Goal: Information Seeking & Learning: Learn about a topic

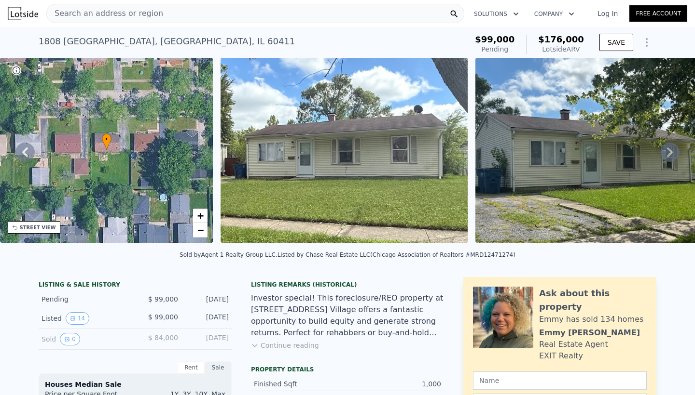
click at [160, 14] on div "Search an address or region" at bounding box center [255, 13] width 418 height 19
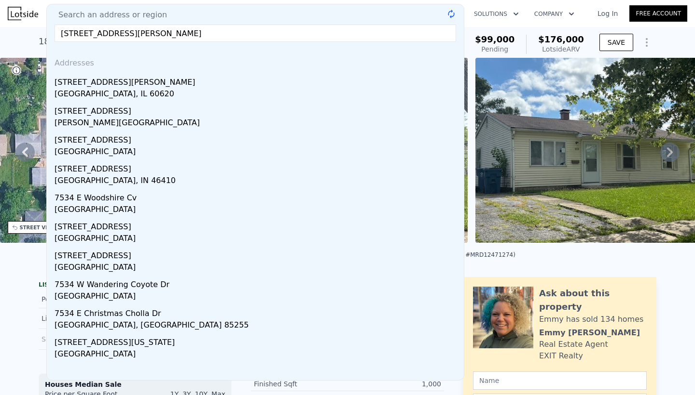
type input "[STREET_ADDRESS][PERSON_NAME]"
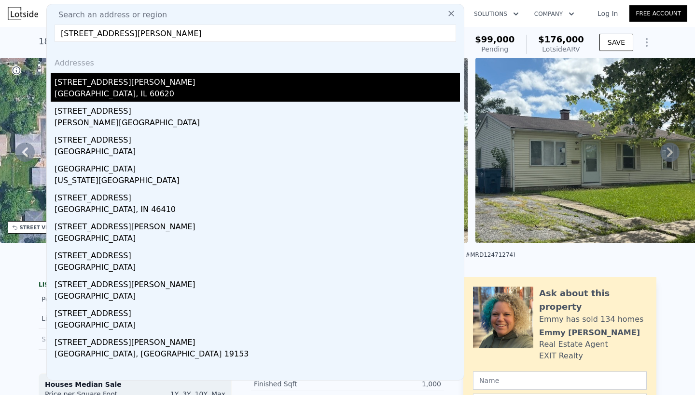
click at [73, 83] on div "[STREET_ADDRESS][PERSON_NAME]" at bounding box center [256, 80] width 405 height 15
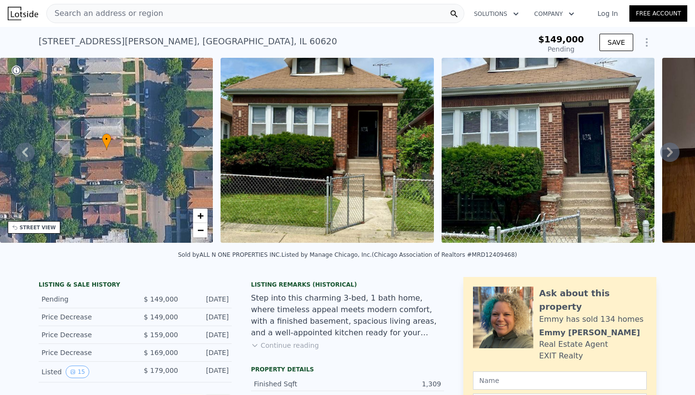
click at [668, 149] on icon at bounding box center [670, 153] width 6 height 10
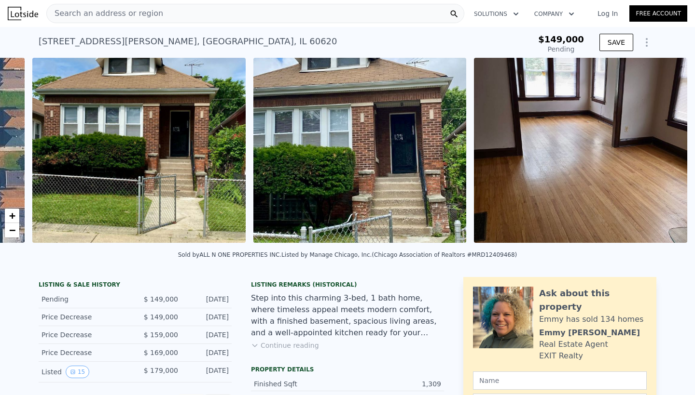
scroll to position [0, 441]
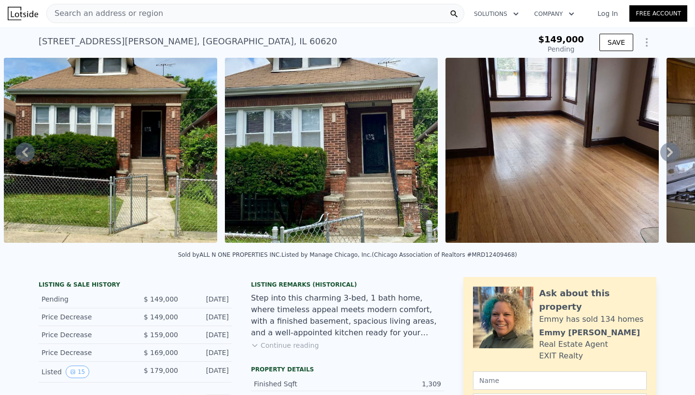
click at [668, 149] on icon at bounding box center [670, 153] width 6 height 10
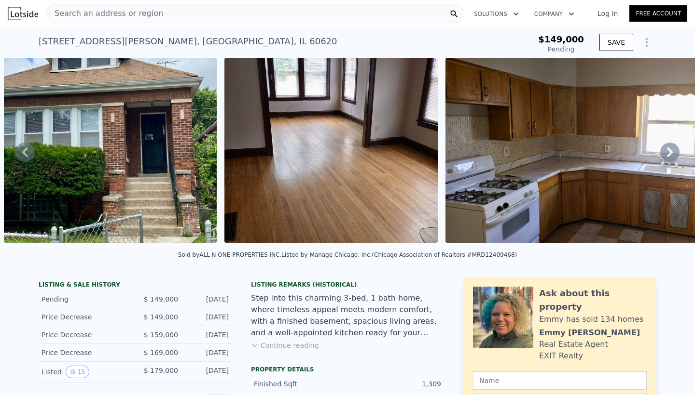
click at [668, 149] on icon at bounding box center [670, 153] width 6 height 10
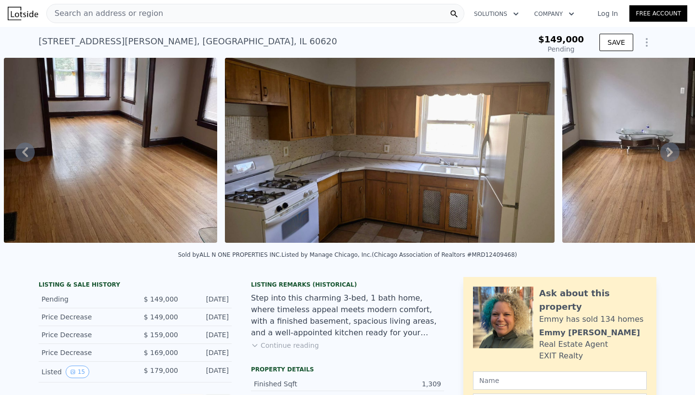
click at [668, 149] on icon at bounding box center [670, 153] width 6 height 10
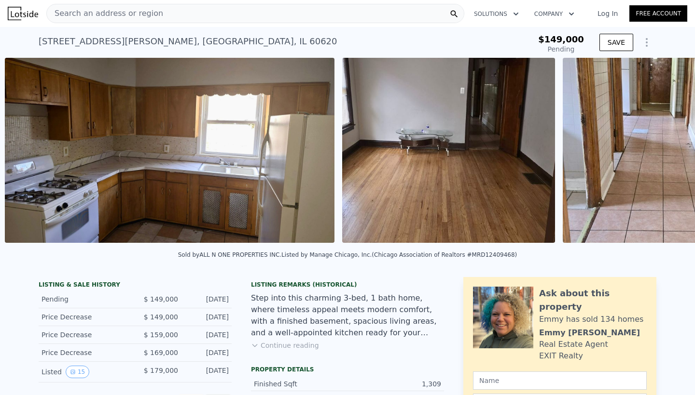
scroll to position [0, 1103]
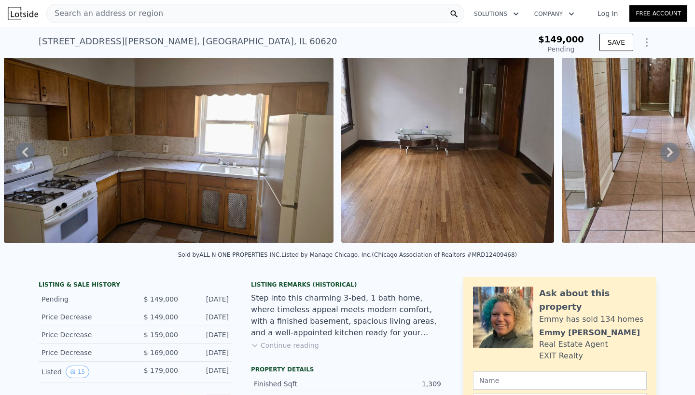
click at [668, 149] on icon at bounding box center [670, 153] width 6 height 10
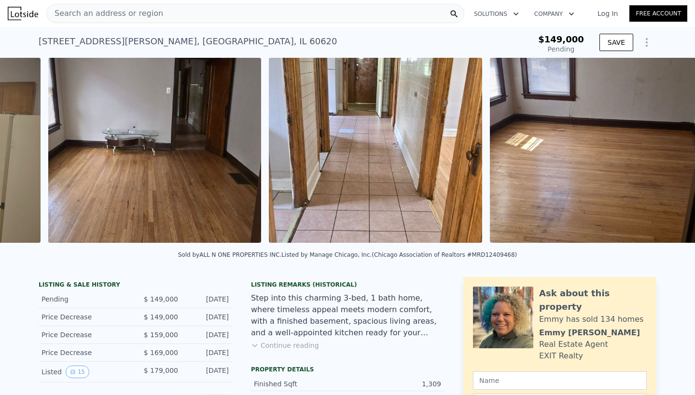
scroll to position [0, 1441]
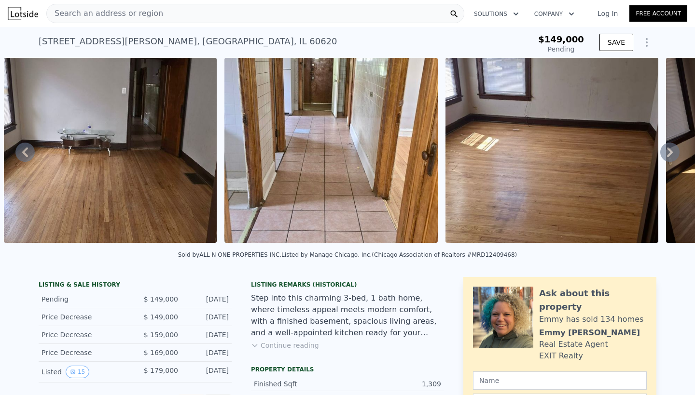
click at [668, 149] on icon at bounding box center [670, 153] width 6 height 10
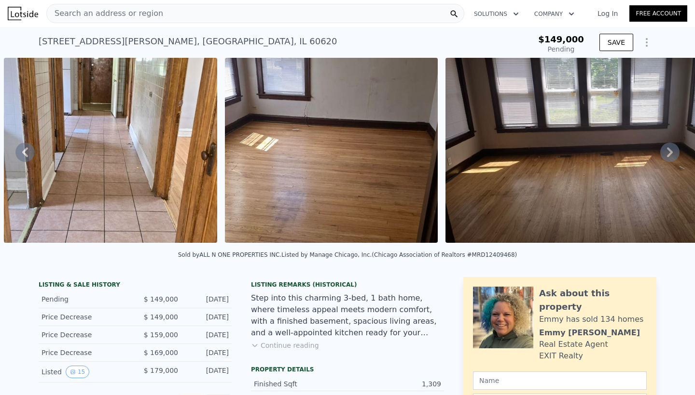
click at [668, 149] on icon at bounding box center [670, 153] width 6 height 10
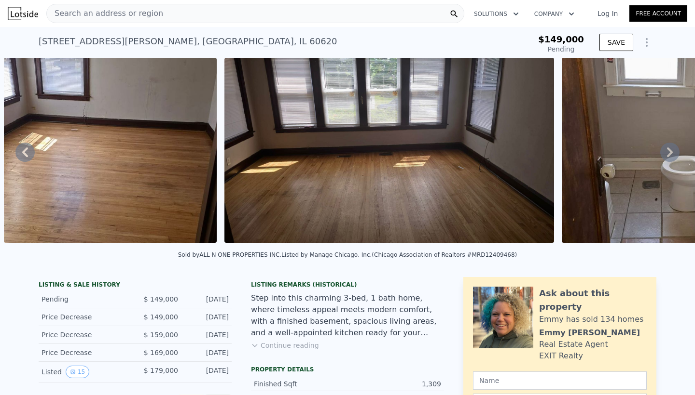
click at [668, 149] on icon at bounding box center [670, 153] width 6 height 10
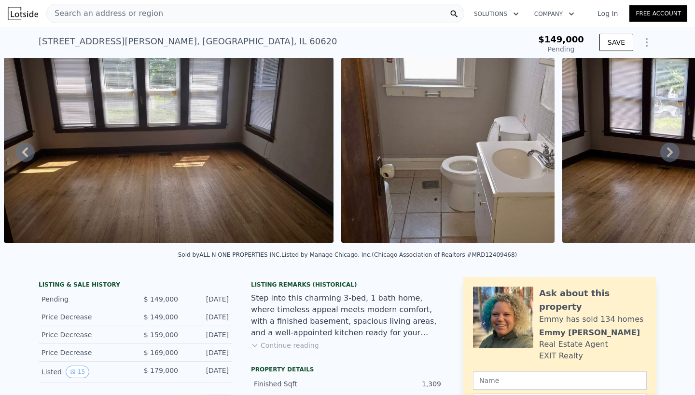
click at [668, 149] on icon at bounding box center [670, 153] width 6 height 10
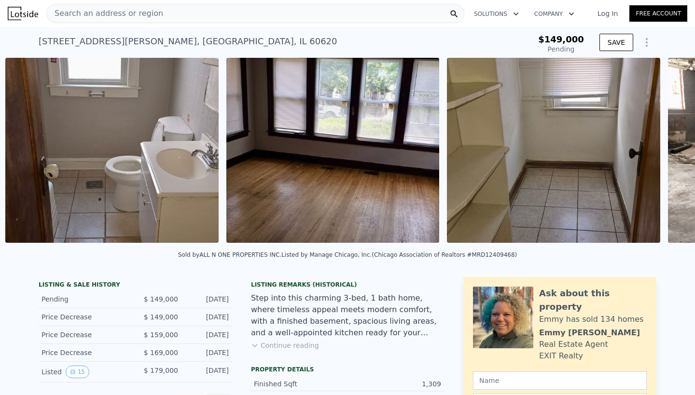
scroll to position [0, 2439]
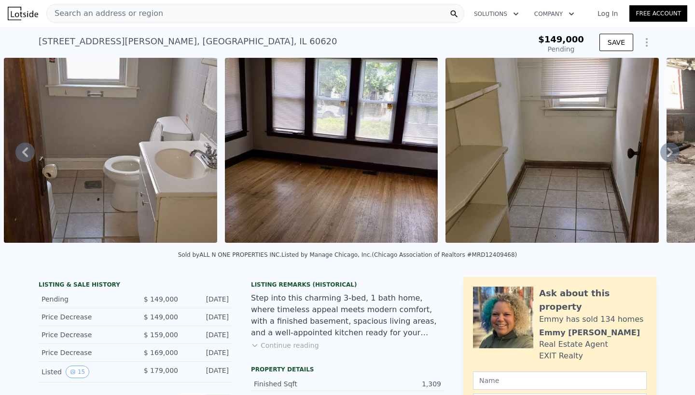
click at [668, 149] on icon at bounding box center [670, 153] width 6 height 10
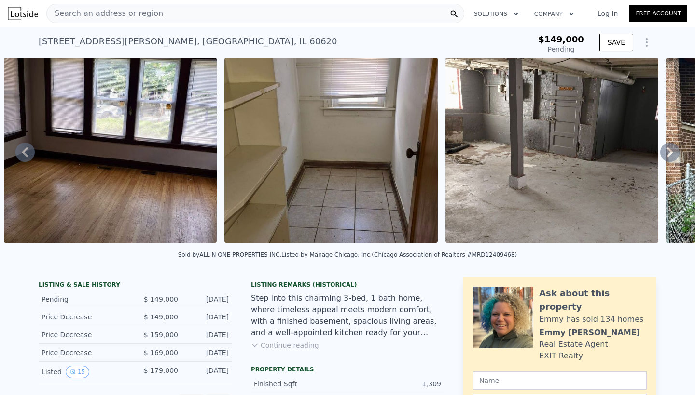
click at [668, 149] on icon at bounding box center [670, 153] width 6 height 10
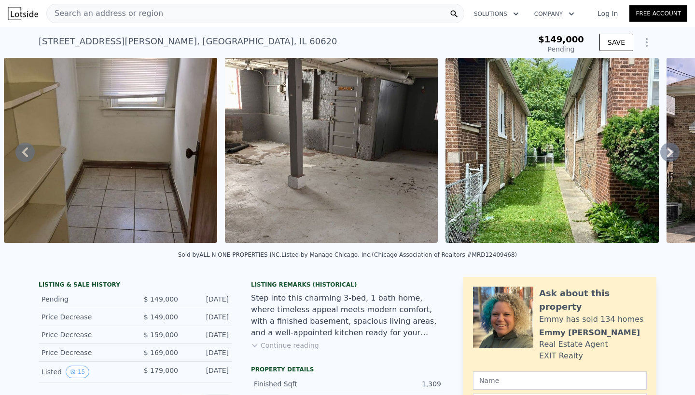
click at [668, 149] on icon at bounding box center [670, 153] width 6 height 10
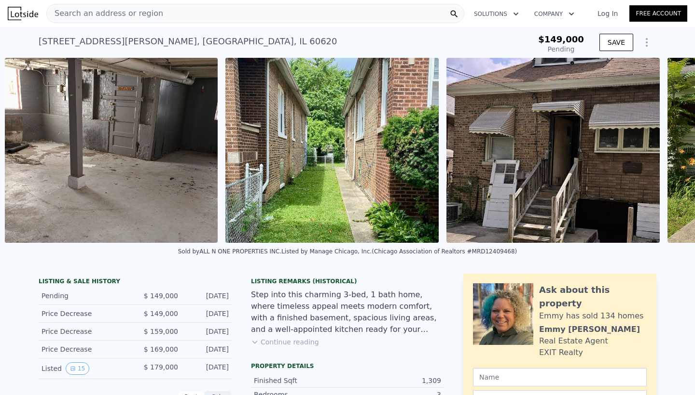
scroll to position [0, 3102]
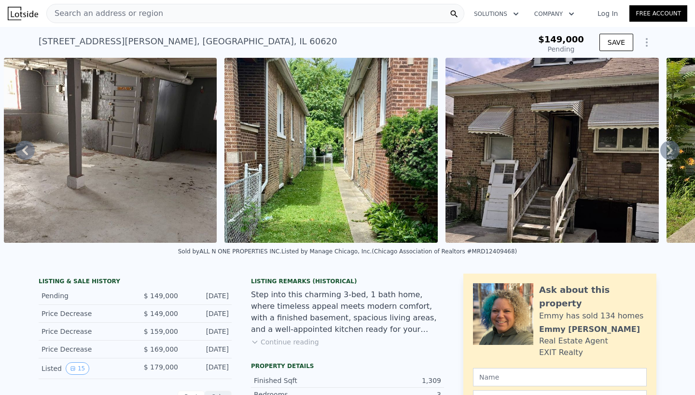
click at [668, 149] on icon at bounding box center [669, 150] width 19 height 19
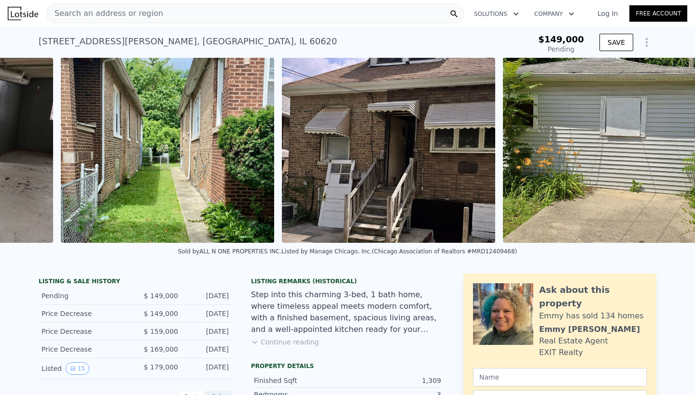
scroll to position [0, 3290]
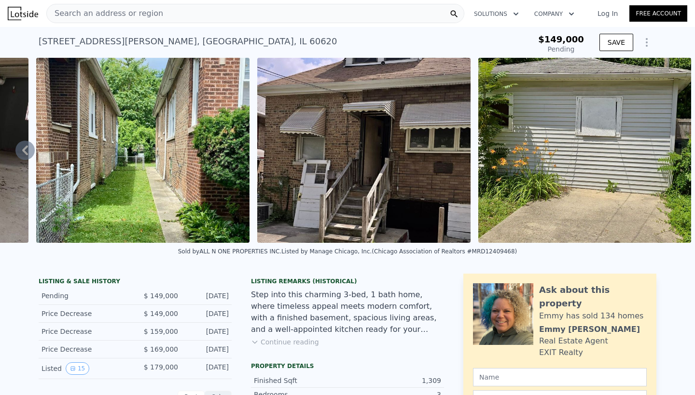
click at [668, 149] on img at bounding box center [584, 150] width 213 height 185
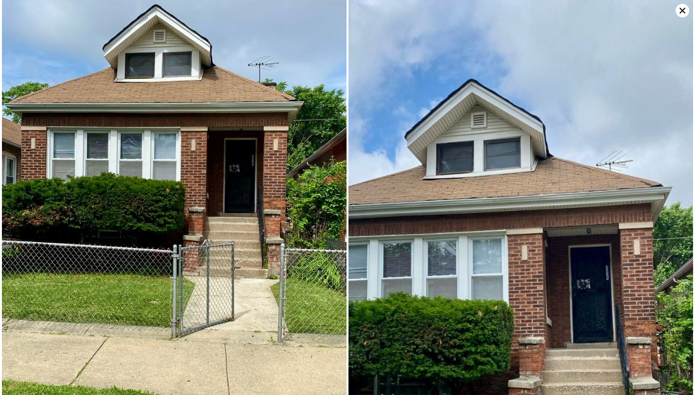
scroll to position [3520, 0]
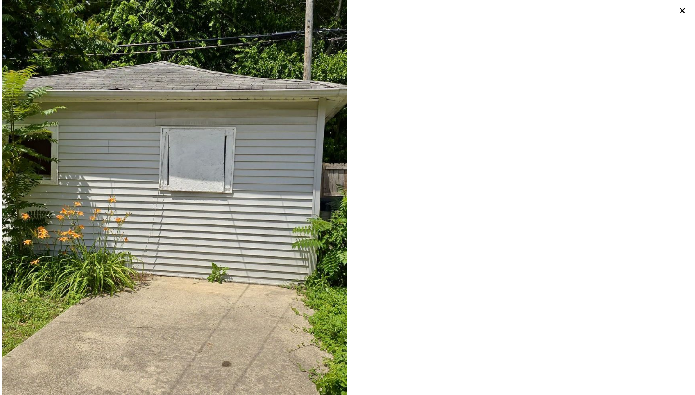
click at [683, 12] on icon at bounding box center [682, 11] width 6 height 6
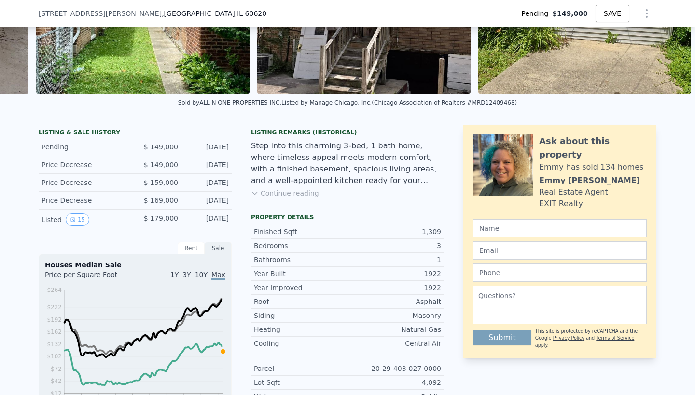
scroll to position [144, 0]
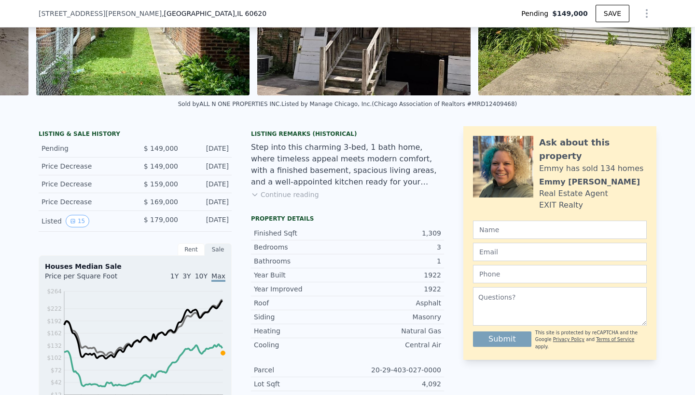
click at [284, 197] on button "Continue reading" at bounding box center [285, 195] width 68 height 10
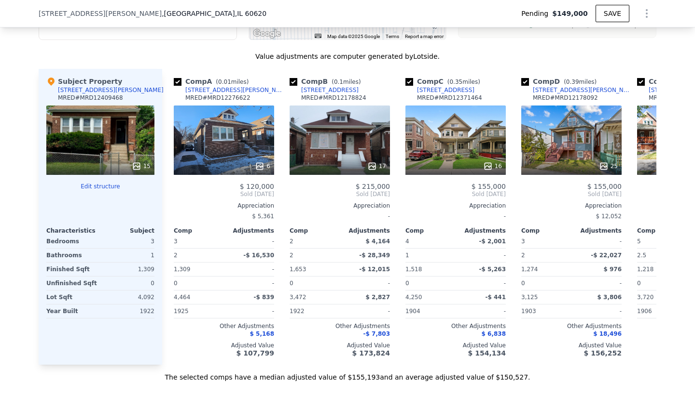
scroll to position [1116, 0]
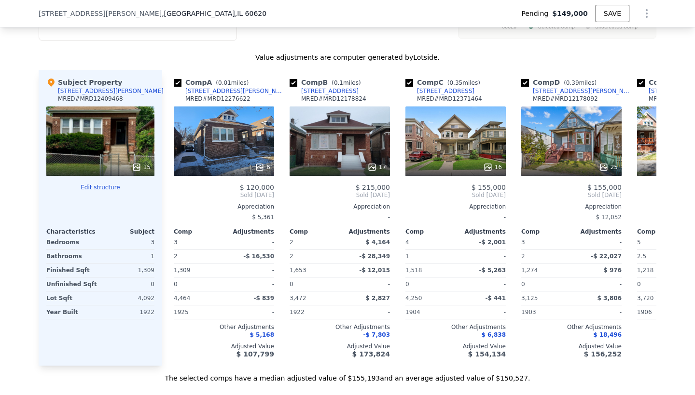
type input "$ 144,000"
type input "-$ 24,204"
